Goal: Task Accomplishment & Management: Use online tool/utility

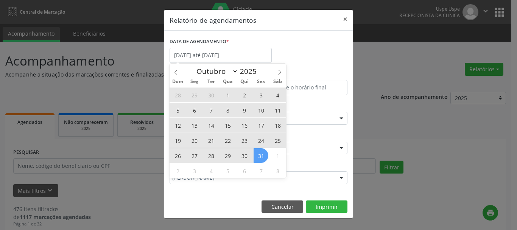
select select "9"
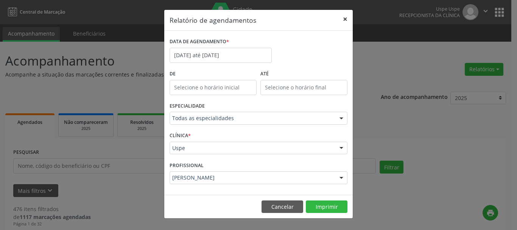
click at [348, 22] on button "×" at bounding box center [345, 19] width 15 height 19
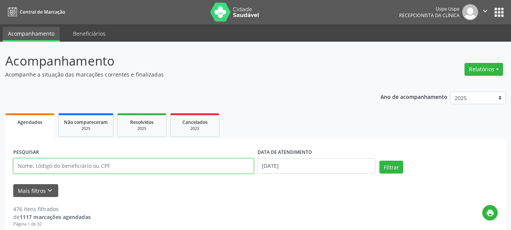
click at [106, 166] on input "text" at bounding box center [133, 165] width 241 height 15
paste input "[PERSON_NAME]"
type input "[PERSON_NAME]"
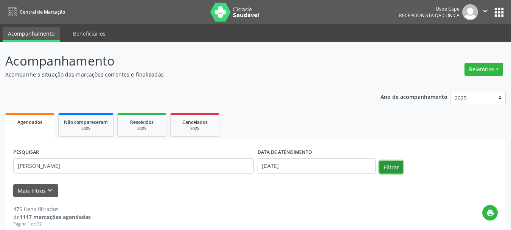
click at [386, 169] on button "Filtrar" at bounding box center [392, 166] width 24 height 13
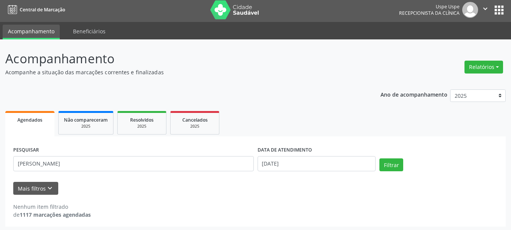
scroll to position [4, 0]
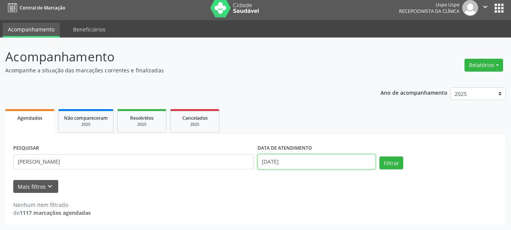
click at [312, 158] on input "[DATE]" at bounding box center [317, 161] width 118 height 15
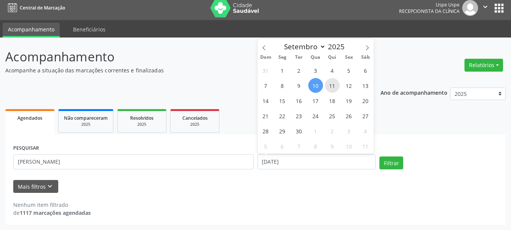
click at [329, 92] on span "11" at bounding box center [332, 85] width 15 height 15
type input "[DATE]"
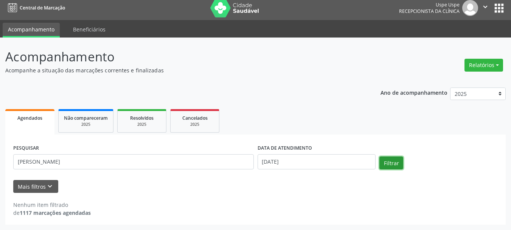
click at [391, 164] on button "Filtrar" at bounding box center [392, 162] width 24 height 13
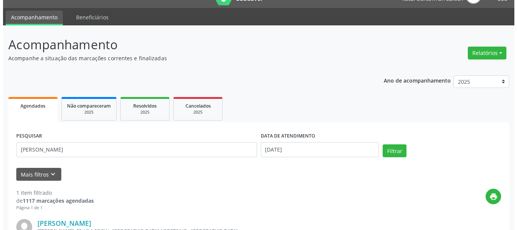
scroll to position [12, 0]
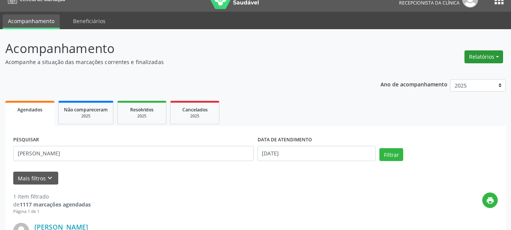
click at [481, 55] on button "Relatórios" at bounding box center [484, 56] width 39 height 13
click at [453, 68] on link "Agendamentos" at bounding box center [462, 73] width 81 height 11
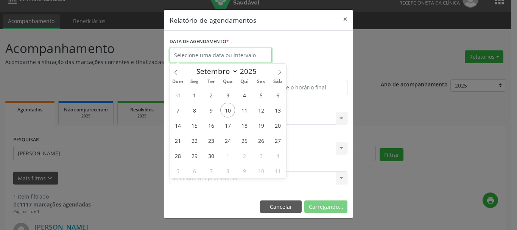
click at [246, 54] on input "text" at bounding box center [221, 55] width 102 height 15
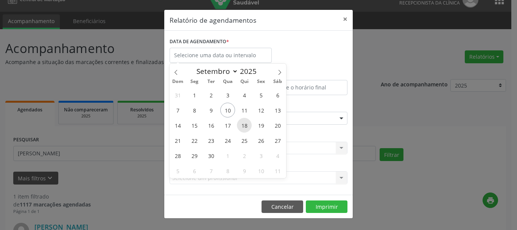
click at [246, 122] on span "18" at bounding box center [244, 125] width 15 height 15
type input "[DATE]"
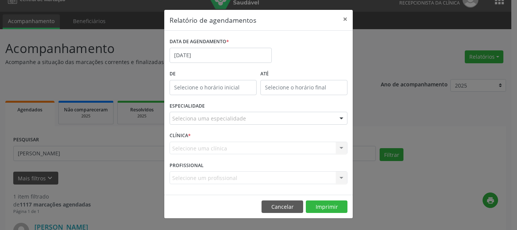
click at [195, 113] on div "Seleciona uma especialidade" at bounding box center [259, 118] width 178 height 13
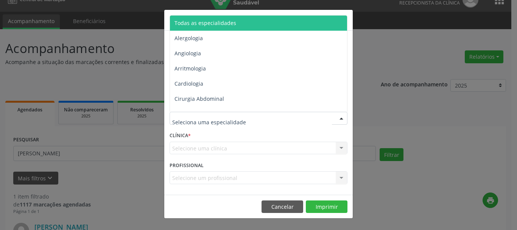
click at [197, 23] on span "Todas as especialidades" at bounding box center [205, 22] width 62 height 7
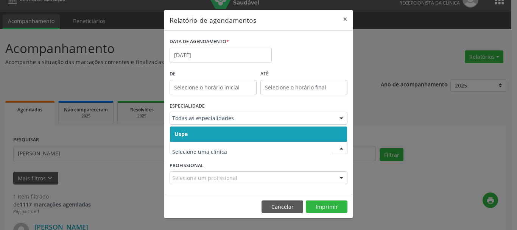
click at [184, 141] on span "Uspe" at bounding box center [258, 133] width 177 height 15
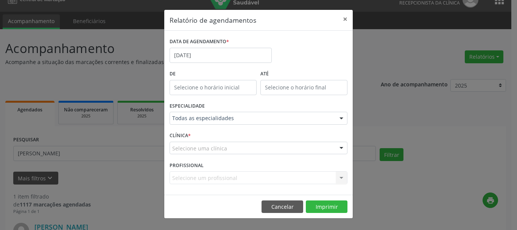
click at [184, 141] on span "Uspe" at bounding box center [258, 133] width 177 height 15
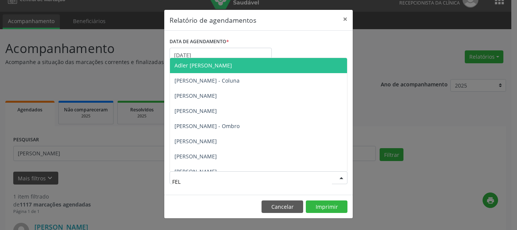
type input "FELI"
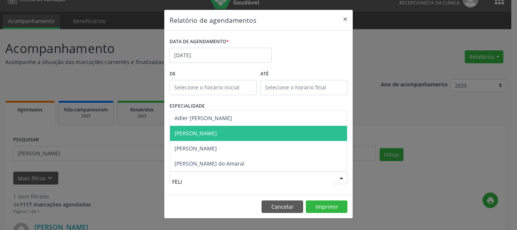
click at [217, 134] on span "[PERSON_NAME]" at bounding box center [195, 132] width 42 height 7
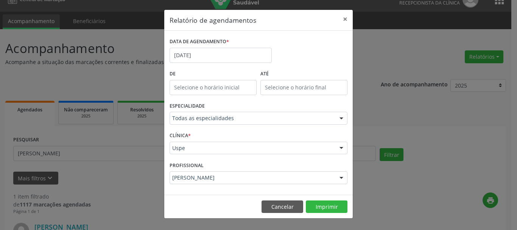
click at [344, 197] on footer "Cancelar Imprimir" at bounding box center [258, 207] width 188 height 24
click at [341, 202] on button "Imprimir" at bounding box center [327, 206] width 42 height 13
